Goal: Task Accomplishment & Management: Understand process/instructions

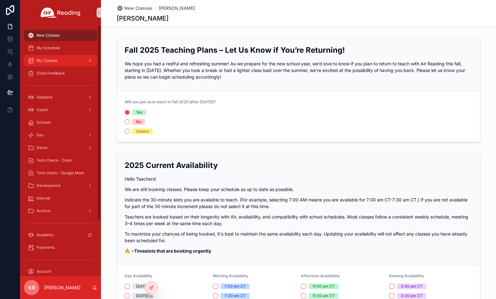
click at [48, 62] on span "My Classes" at bounding box center [47, 60] width 21 height 5
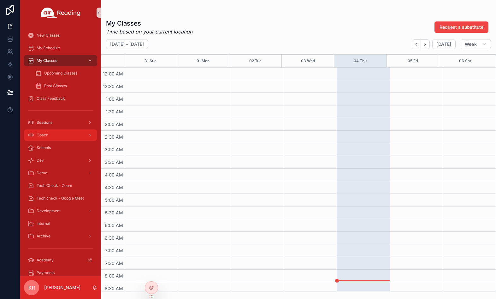
click at [46, 138] on div "Coach" at bounding box center [61, 135] width 66 height 10
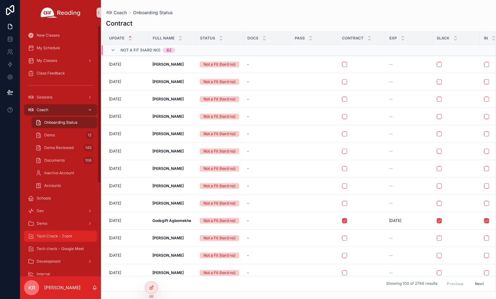
click at [59, 233] on div "Tech Check - Zoom" at bounding box center [61, 236] width 66 height 10
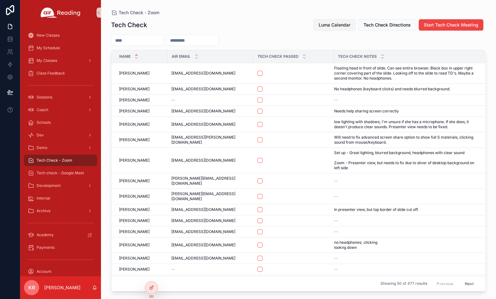
click at [333, 25] on span "Luma Calendar" at bounding box center [335, 25] width 32 height 6
click at [331, 27] on span "Luma Calendar" at bounding box center [335, 25] width 32 height 6
click at [343, 27] on span "Luma Calendar" at bounding box center [335, 25] width 32 height 6
click at [329, 26] on span "Luma Calendar" at bounding box center [335, 25] width 32 height 6
click at [324, 26] on span "Luma Calendar" at bounding box center [335, 25] width 32 height 6
